Goal: Entertainment & Leisure: Consume media (video, audio)

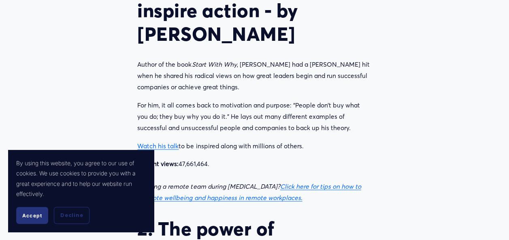
scroll to position [761, 0]
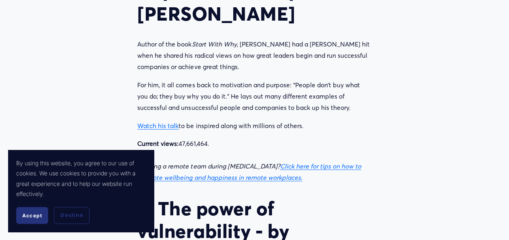
click at [24, 214] on span "Accept" at bounding box center [32, 216] width 20 height 6
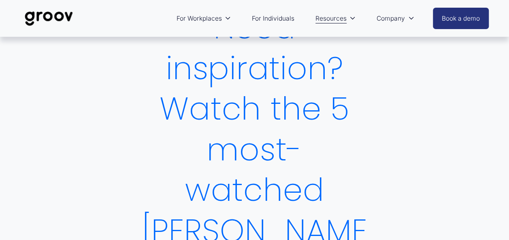
scroll to position [0, 0]
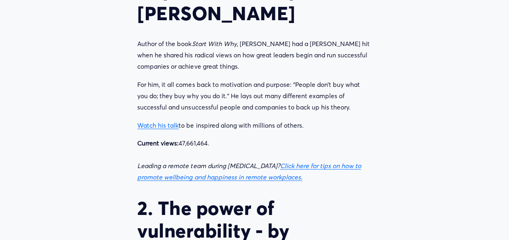
scroll to position [750, 0]
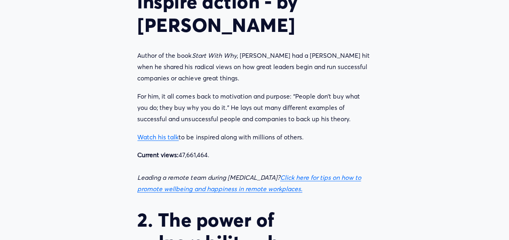
click at [152, 133] on link "Watch his talk" at bounding box center [157, 137] width 41 height 8
